Goal: Book appointment/travel/reservation

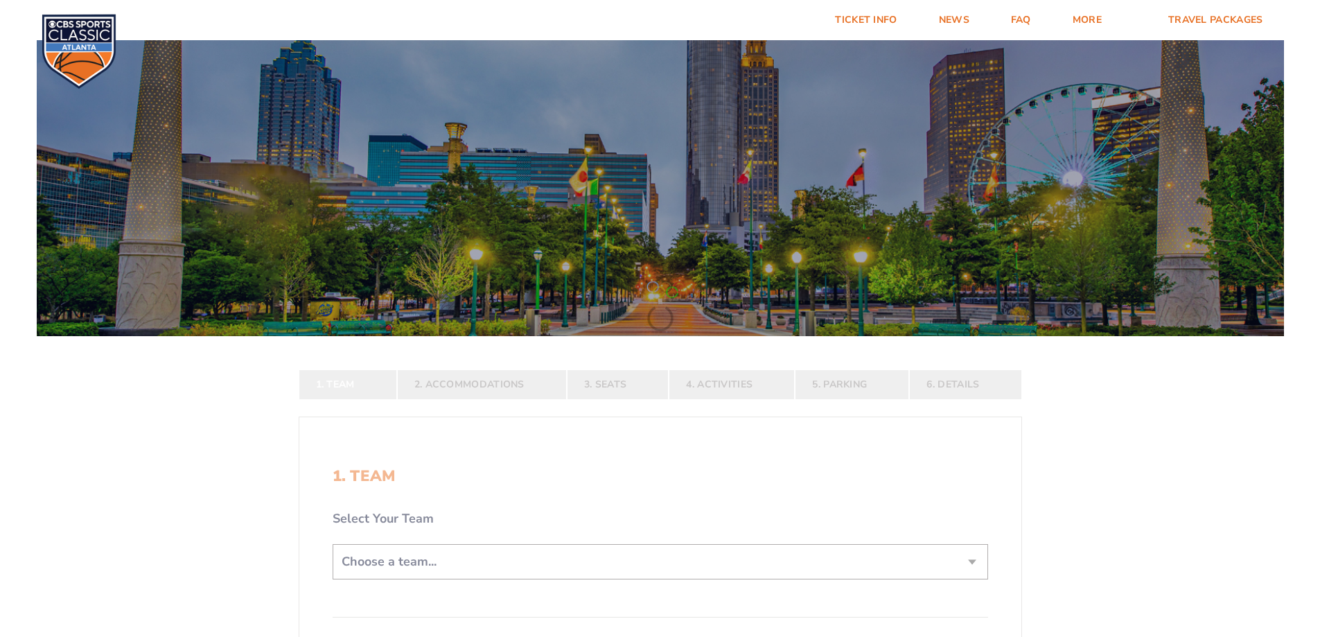
scroll to position [277, 0]
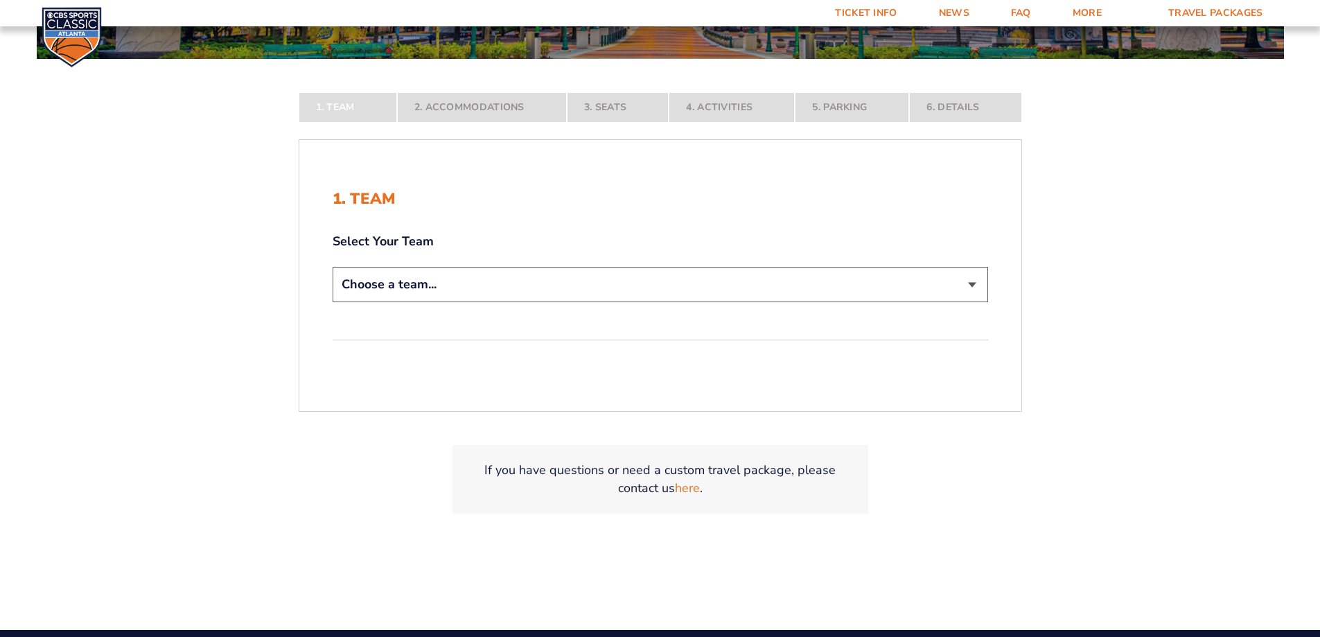
click at [403, 288] on select "Choose a team... [US_STATE] Wildcats [US_STATE] State Buckeyes [US_STATE] Tar H…" at bounding box center [661, 284] width 656 height 35
select select "12956"
click at [333, 302] on select "Choose a team... [US_STATE] Wildcats [US_STATE] State Buckeyes [US_STATE] Tar H…" at bounding box center [661, 284] width 656 height 35
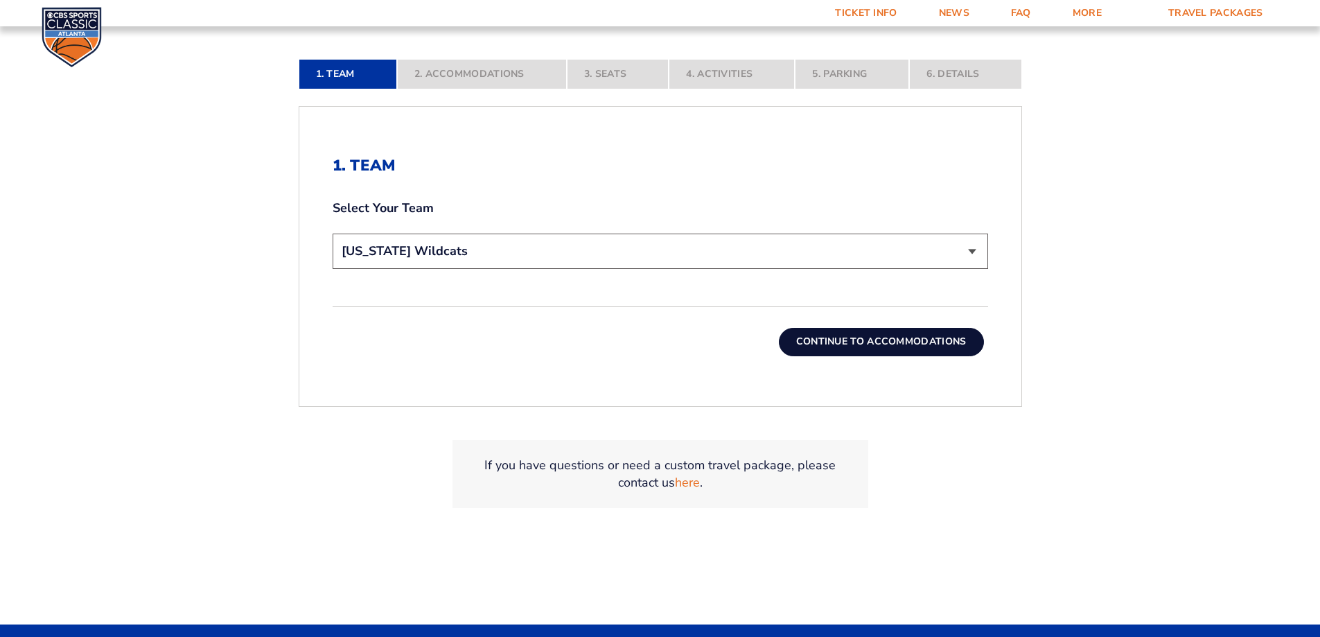
scroll to position [416, 0]
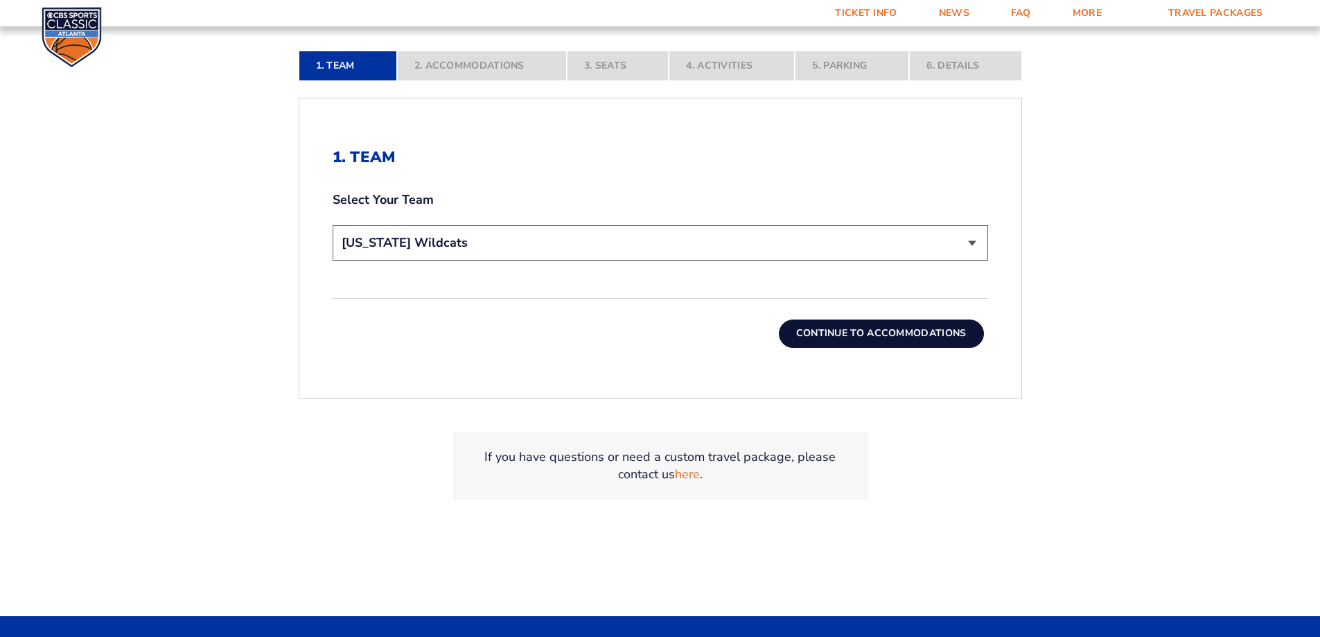
click at [912, 333] on button "Continue To Accommodations" at bounding box center [881, 334] width 205 height 28
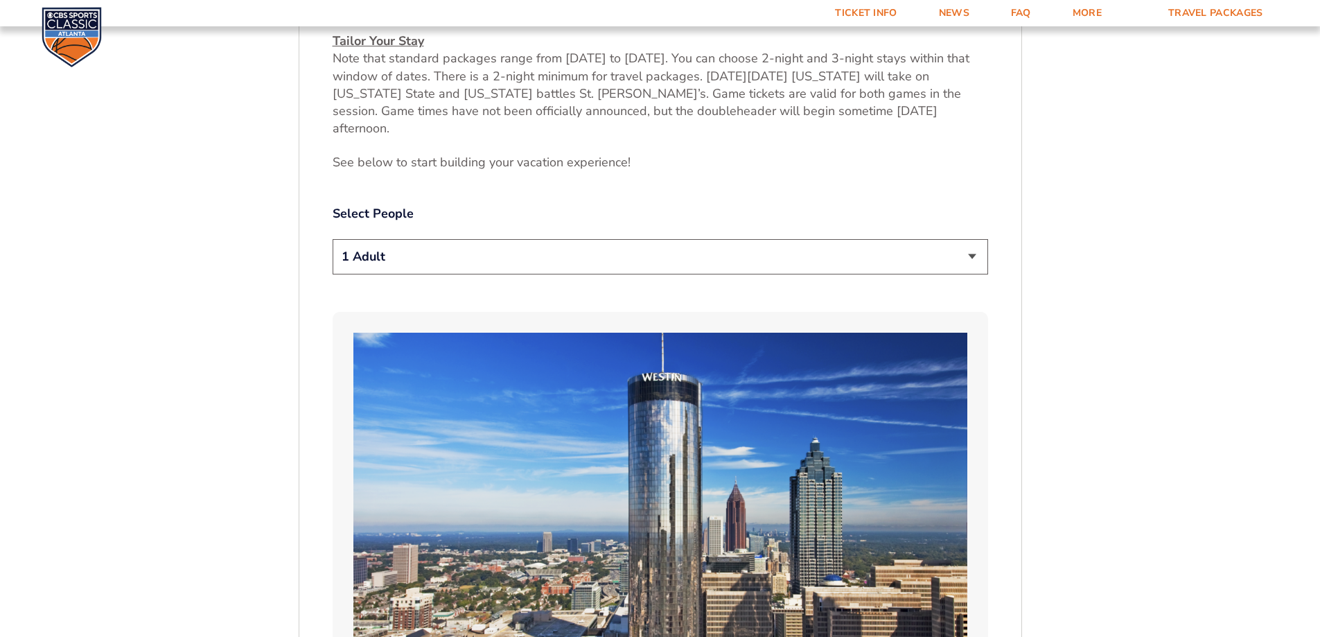
scroll to position [717, 0]
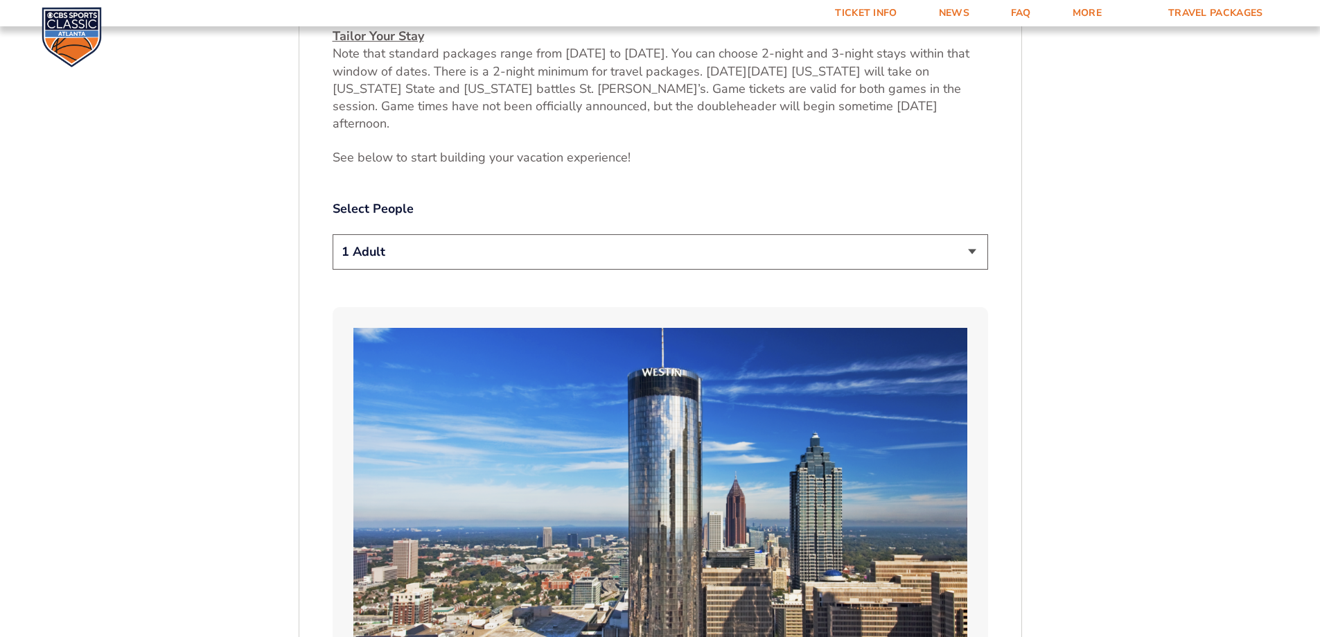
click at [973, 234] on select "1 Adult 2 Adults 3 Adults 4 Adults 2 Adults + 1 Child 2 Adults + 2 Children 2 A…" at bounding box center [661, 251] width 656 height 35
select select "2 Adults + 2 Children"
click at [333, 234] on select "1 Adult 2 Adults 3 Adults 4 Adults 2 Adults + 1 Child 2 Adults + 2 Children 2 A…" at bounding box center [661, 251] width 656 height 35
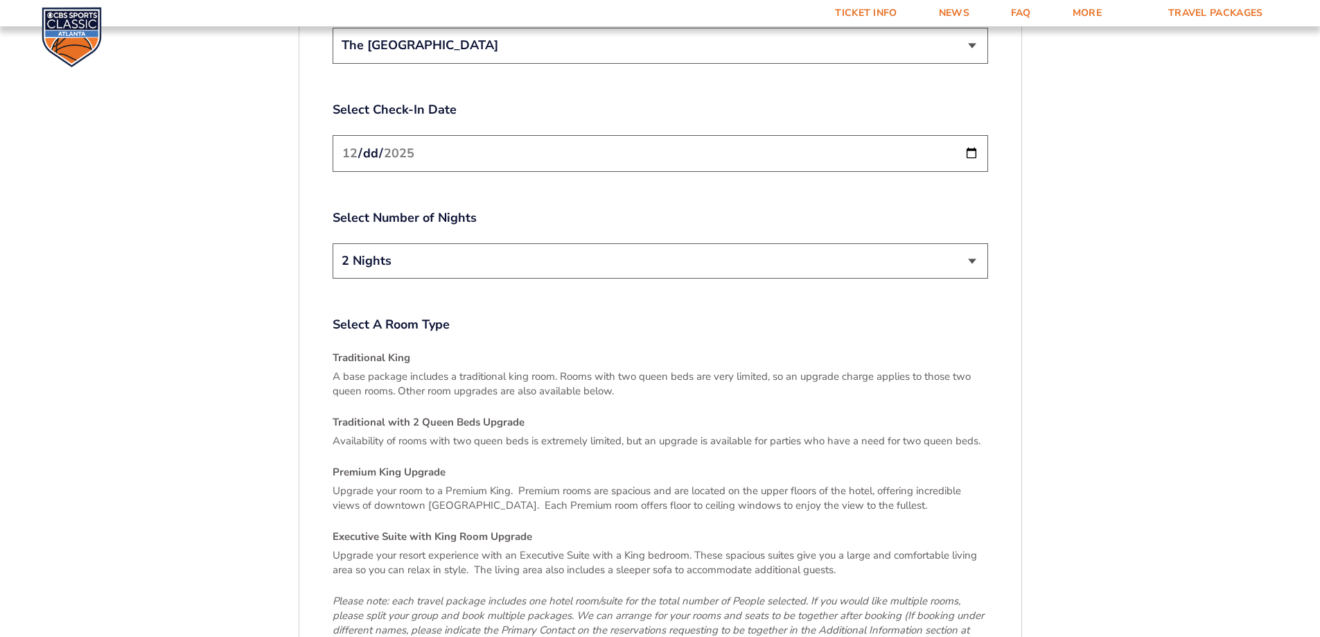
scroll to position [1826, 0]
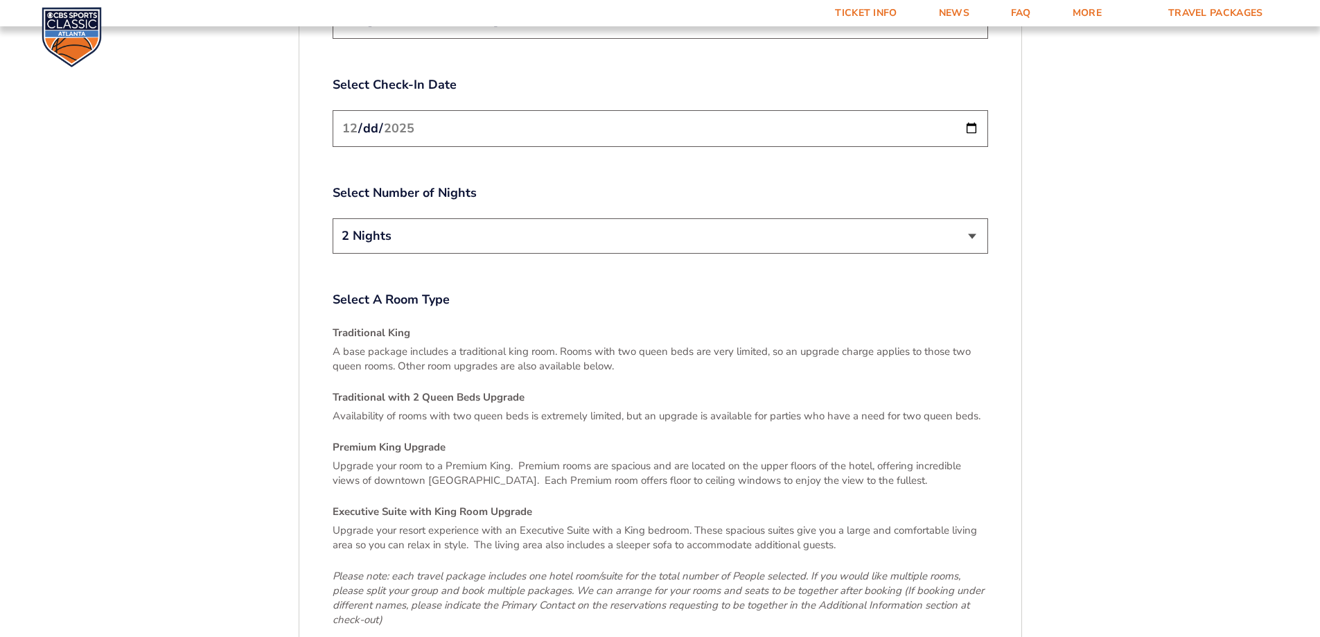
click at [969, 218] on select "2 Nights 3 Nights" at bounding box center [661, 235] width 656 height 35
drag, startPoint x: 1145, startPoint y: 261, endPoint x: 1145, endPoint y: 277, distance: 15.2
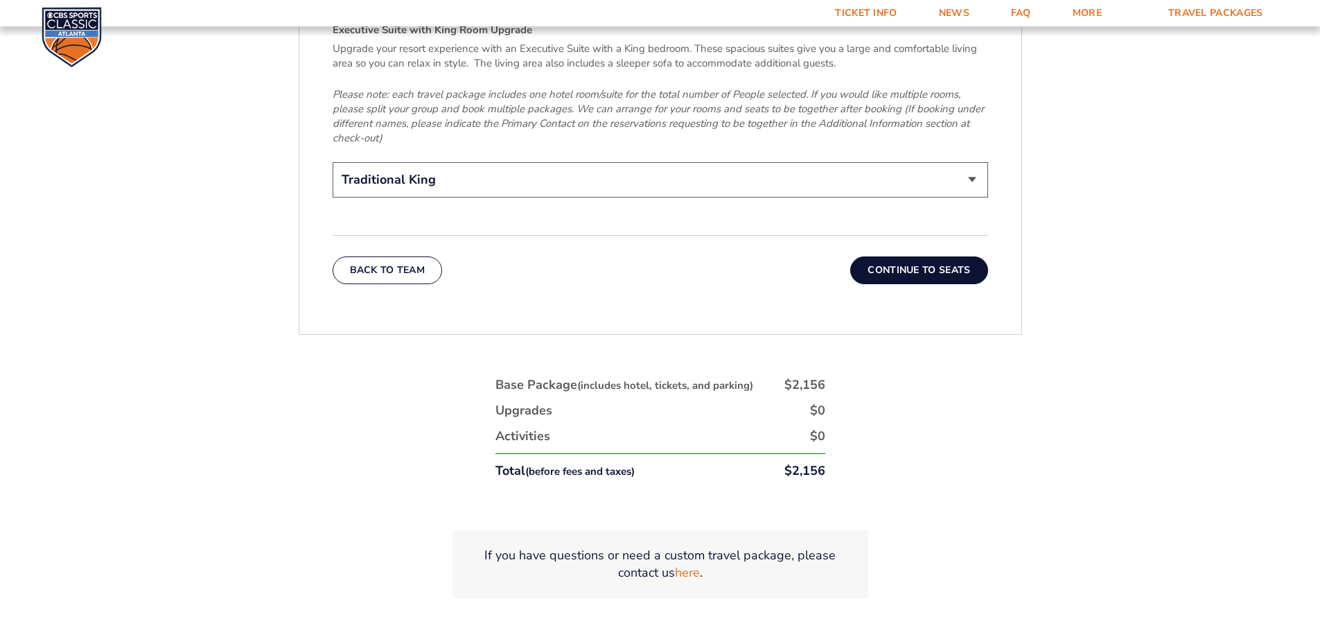
scroll to position [2311, 0]
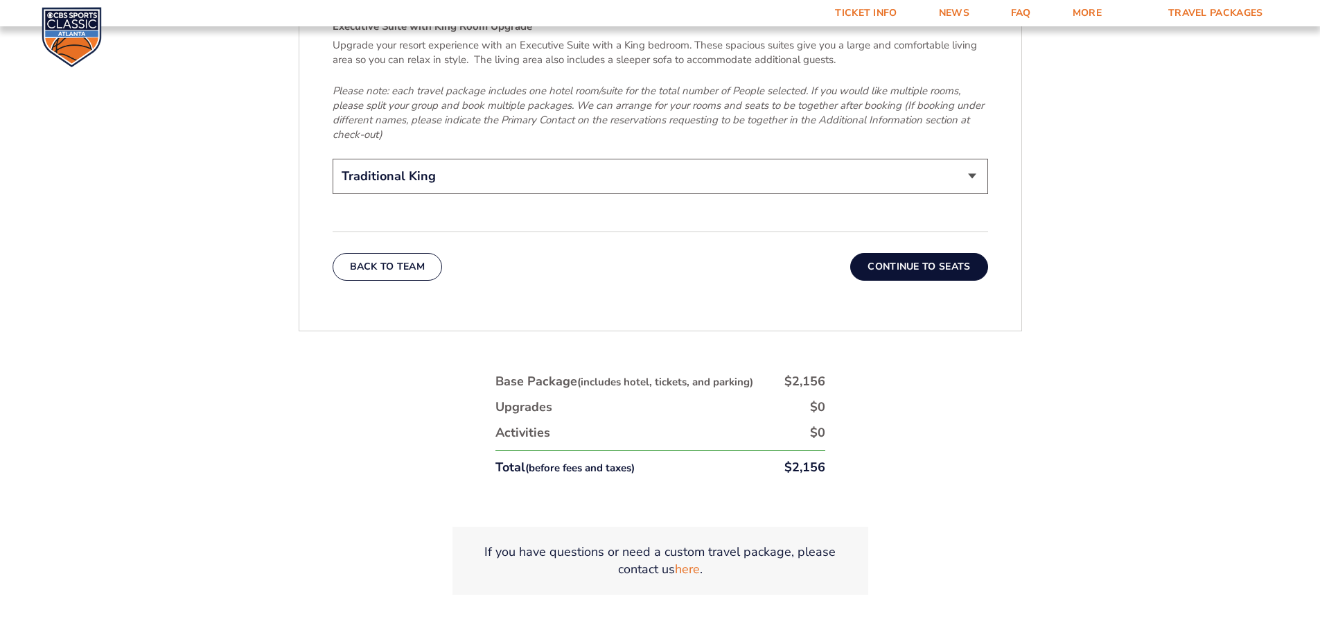
click at [902, 253] on button "Continue To Seats" at bounding box center [918, 267] width 137 height 28
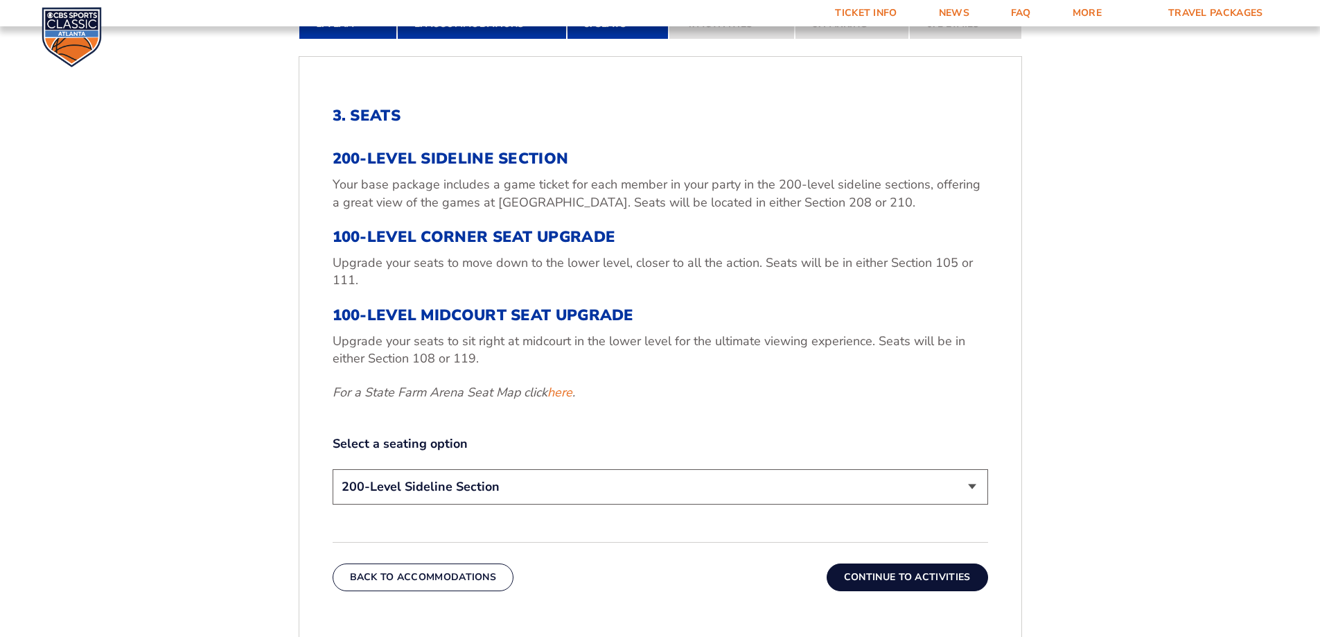
scroll to position [509, 0]
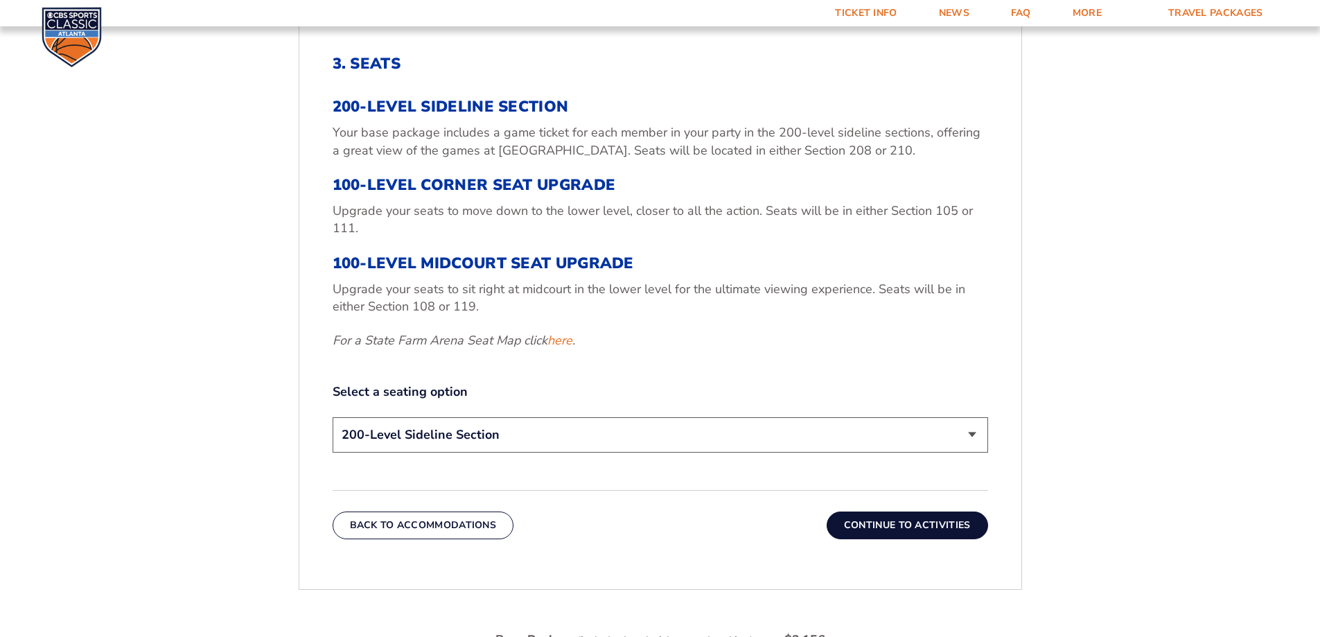
click at [972, 435] on select "200-Level Sideline Section 100-Level Corner Seat Upgrade (+$120 per person) 100…" at bounding box center [661, 434] width 656 height 35
click at [1148, 438] on form "[US_STATE] [US_STATE] Travel Package [US_STATE][GEOGRAPHIC_DATA] [US_STATE] Sta…" at bounding box center [660, 205] width 1320 height 1429
click at [922, 526] on button "Continue To Activities" at bounding box center [907, 526] width 161 height 28
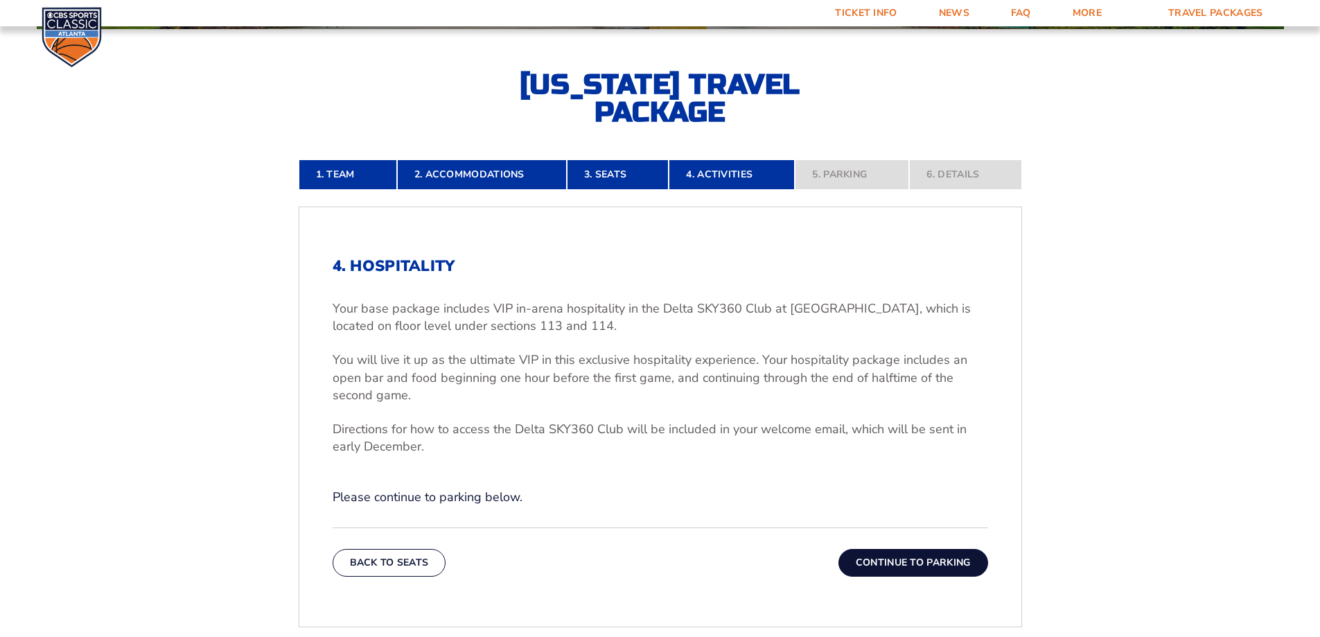
scroll to position [301, 0]
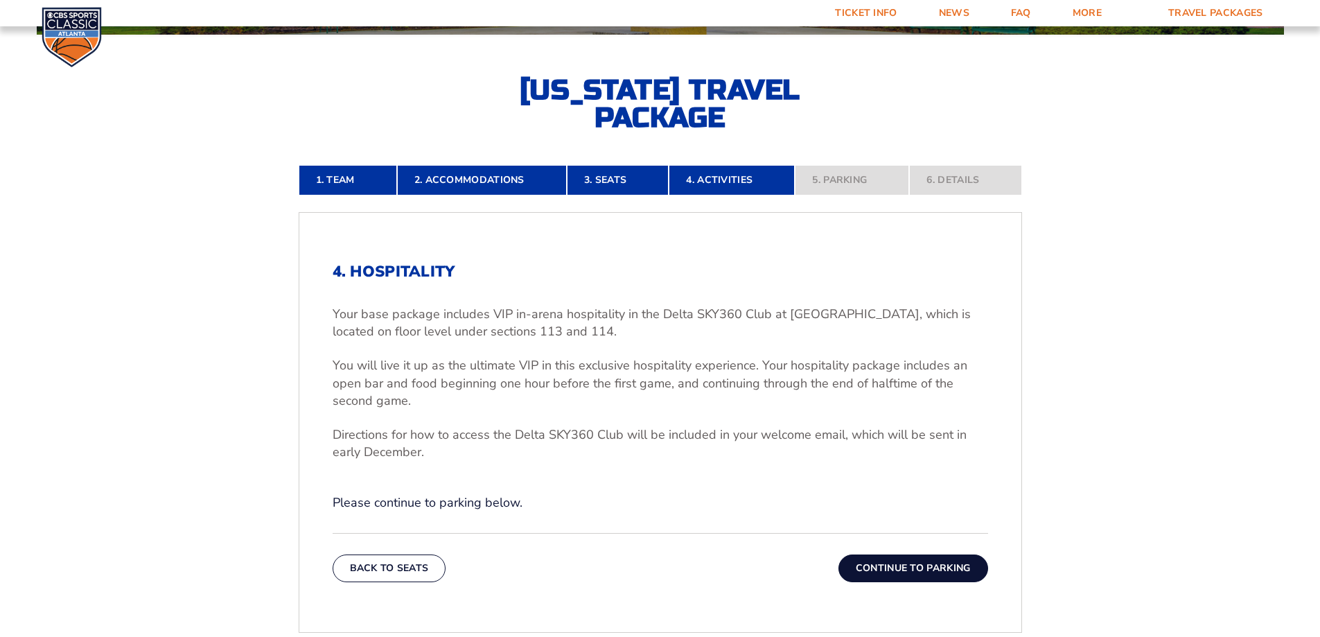
click at [910, 567] on button "Continue To Parking" at bounding box center [914, 568] width 150 height 28
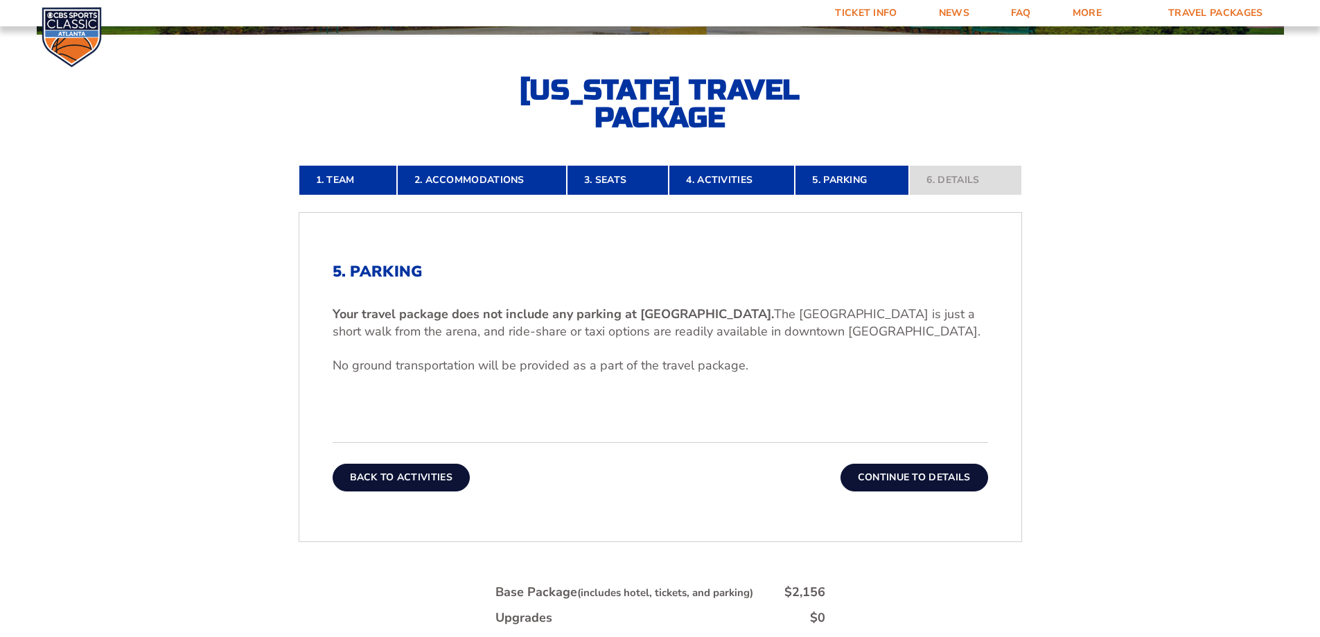
click at [369, 470] on button "Back To Activities" at bounding box center [401, 478] width 137 height 28
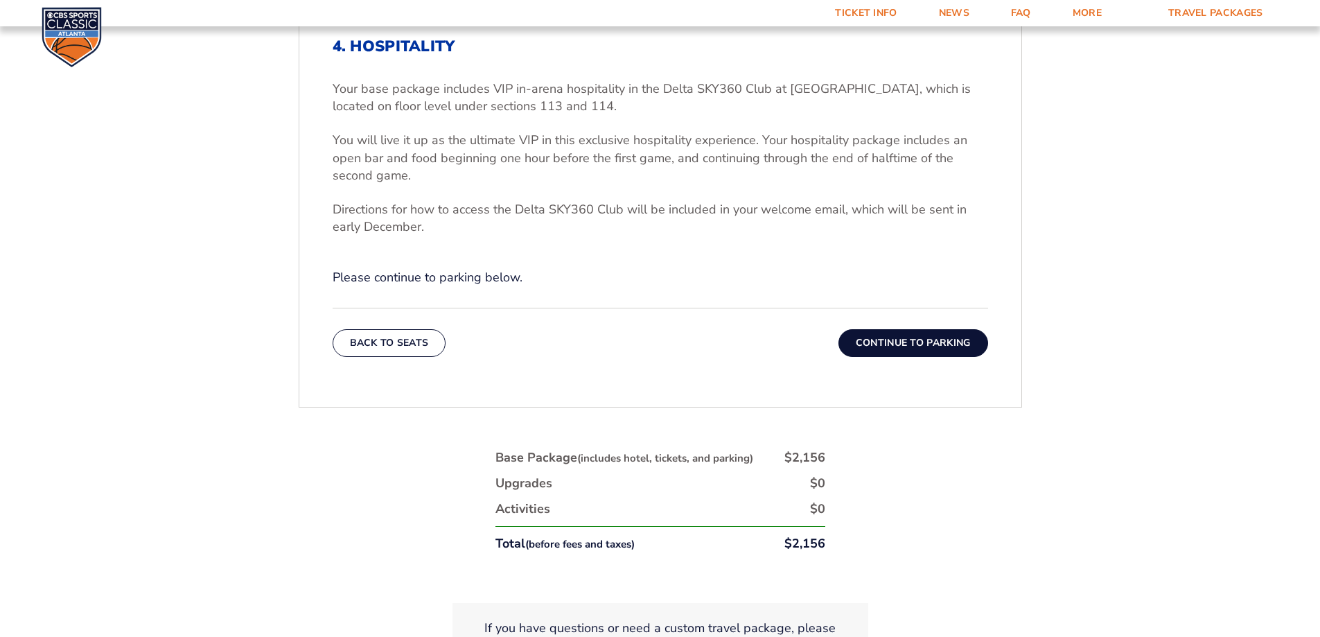
scroll to position [579, 0]
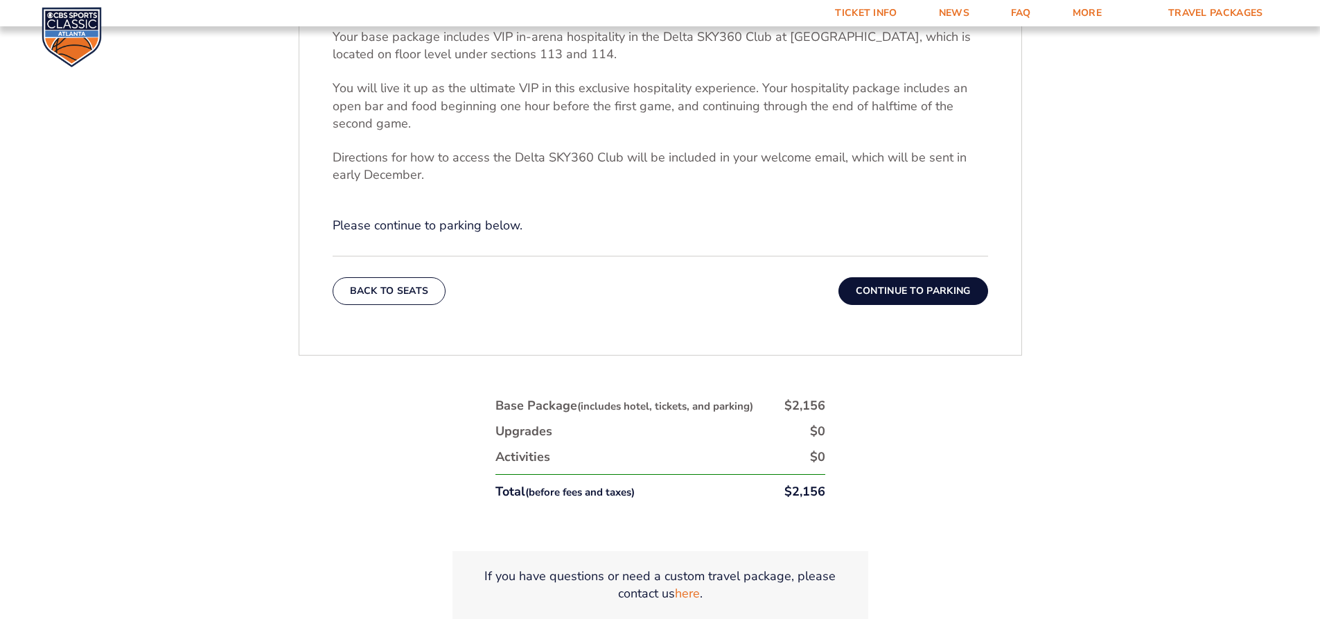
click at [878, 292] on button "Continue To Parking" at bounding box center [914, 291] width 150 height 28
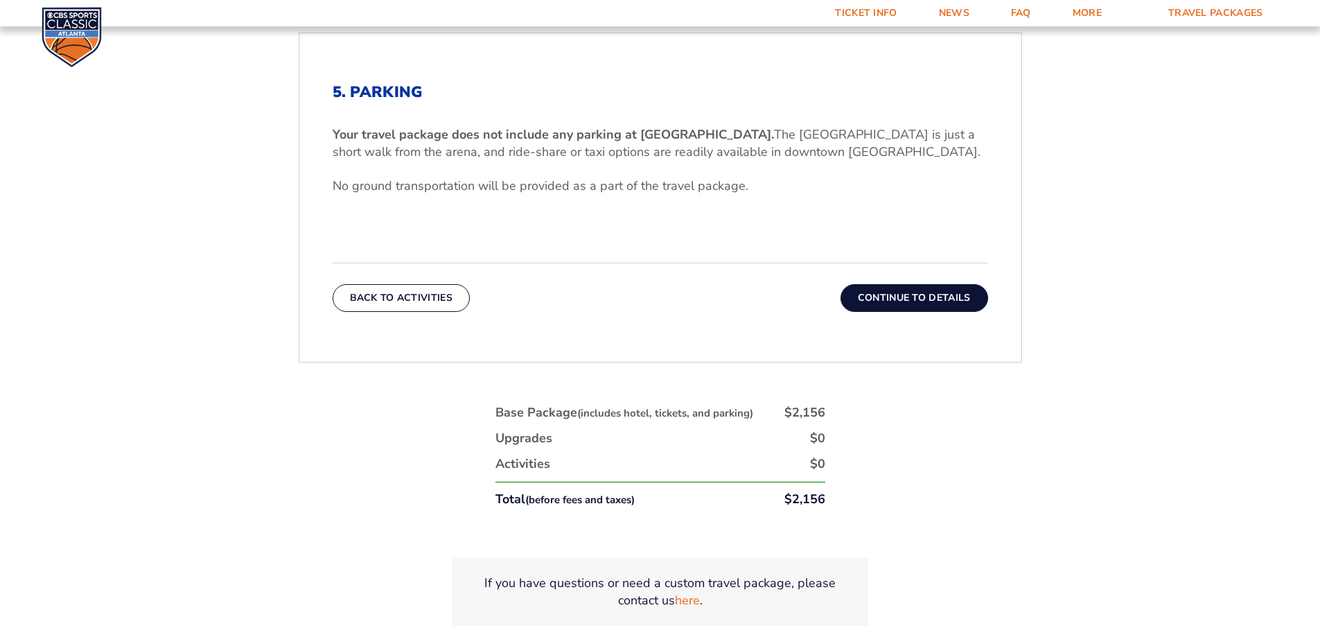
scroll to position [509, 0]
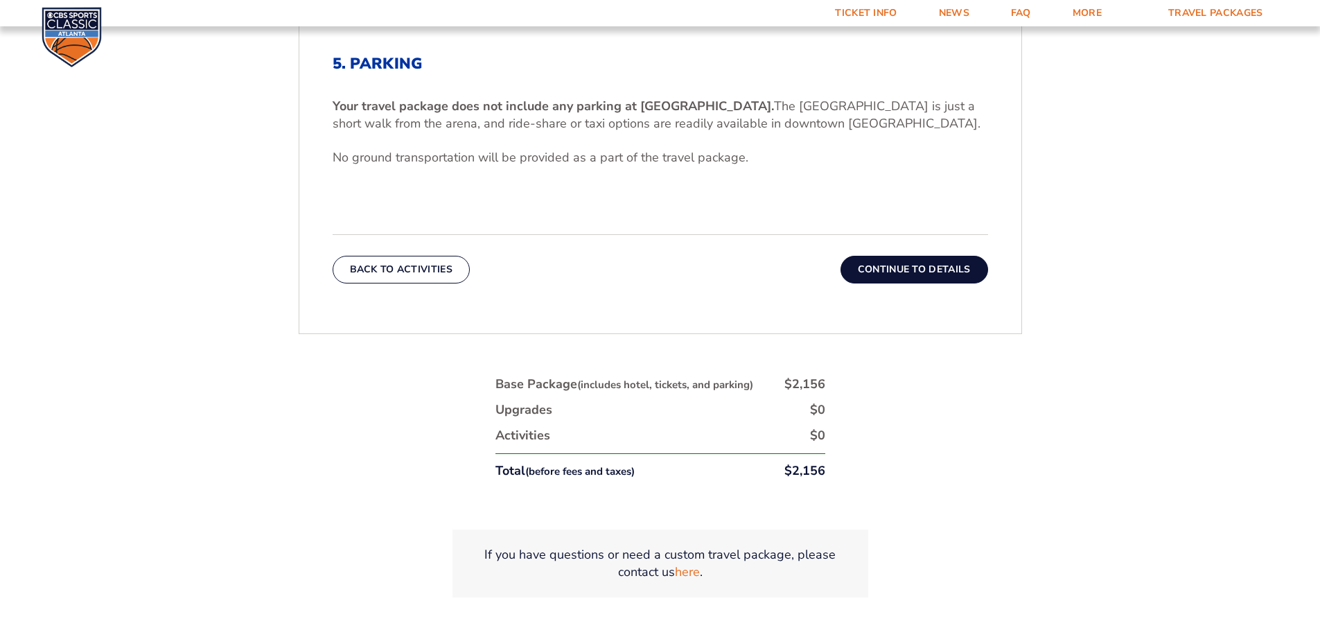
click at [909, 270] on button "Continue To Details" at bounding box center [915, 270] width 148 height 28
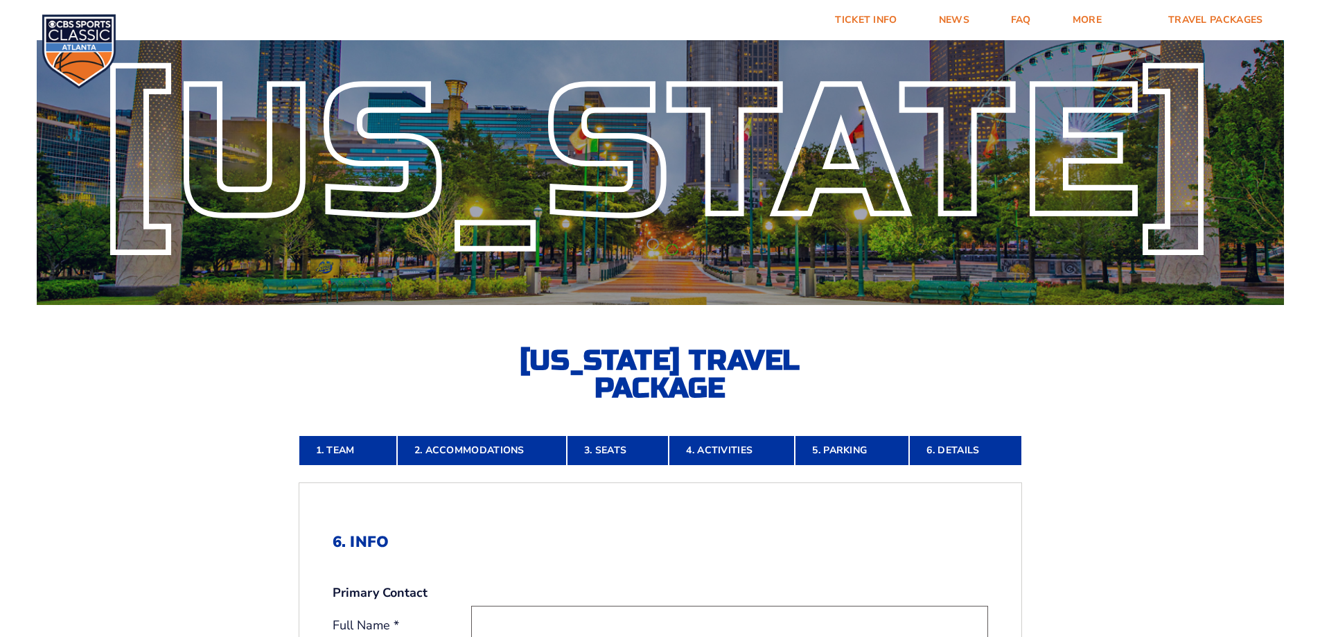
scroll to position [0, 0]
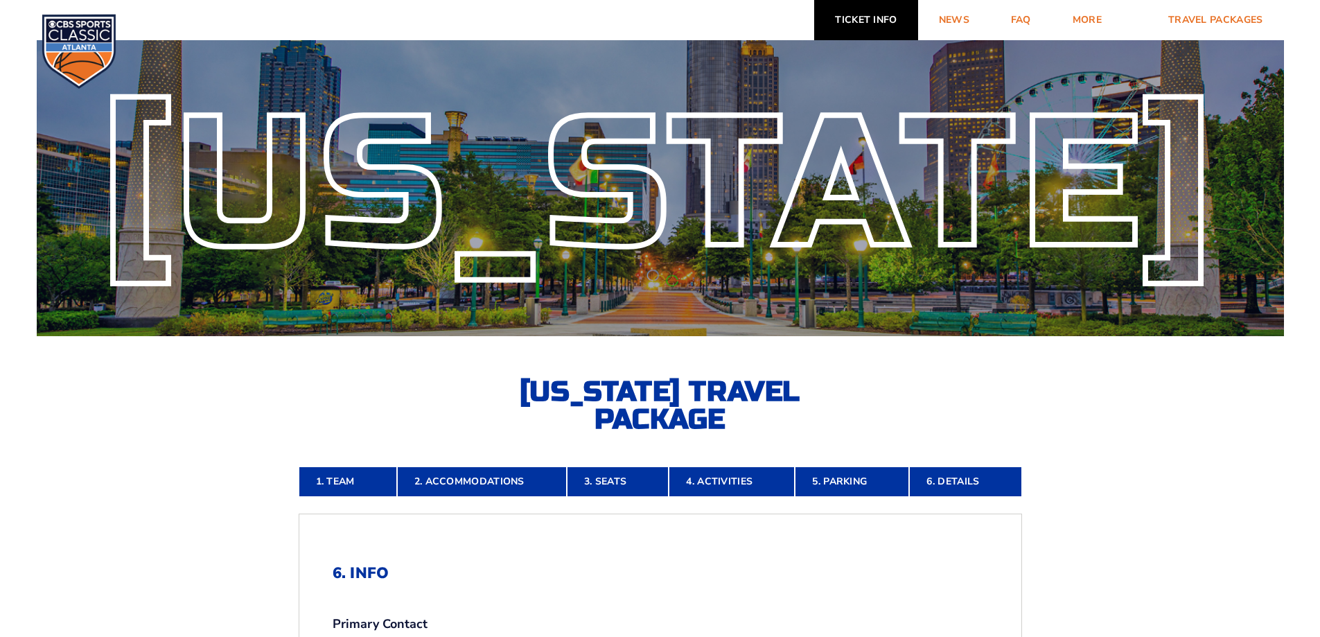
click at [875, 16] on link "Ticket Info" at bounding box center [865, 20] width 103 height 40
